Goal: Find contact information: Find phone

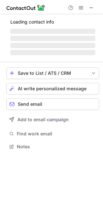
scroll to position [146, 103]
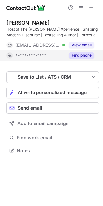
click at [78, 56] on button "Find phone" at bounding box center [81, 55] width 25 height 6
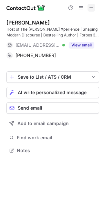
click at [90, 7] on span at bounding box center [91, 7] width 5 height 5
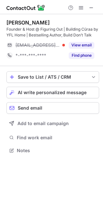
click at [83, 55] on button "Find phone" at bounding box center [81, 55] width 25 height 6
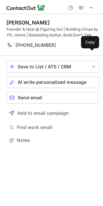
scroll to position [135, 103]
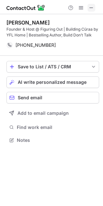
click at [92, 8] on span at bounding box center [91, 7] width 5 height 5
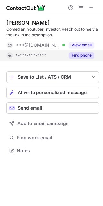
scroll to position [146, 103]
click at [83, 55] on button "Find phone" at bounding box center [81, 55] width 25 height 6
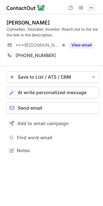
click at [94, 7] on button at bounding box center [91, 8] width 8 height 8
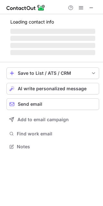
scroll to position [3, 3]
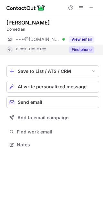
click at [83, 50] on button "Find phone" at bounding box center [81, 49] width 25 height 6
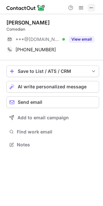
click at [94, 7] on button at bounding box center [91, 8] width 8 height 8
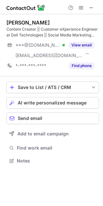
scroll to position [156, 103]
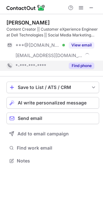
click at [75, 65] on button "Find phone" at bounding box center [81, 66] width 25 height 6
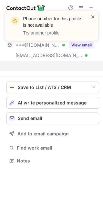
scroll to position [146, 103]
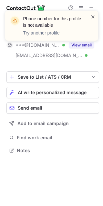
click at [92, 15] on span at bounding box center [92, 17] width 5 height 6
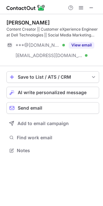
click at [92, 6] on span at bounding box center [91, 7] width 5 height 5
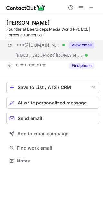
scroll to position [156, 103]
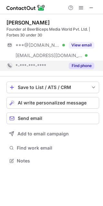
click at [84, 67] on button "Find phone" at bounding box center [81, 66] width 25 height 6
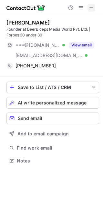
click at [91, 6] on span at bounding box center [91, 7] width 5 height 5
